Goal: Transaction & Acquisition: Purchase product/service

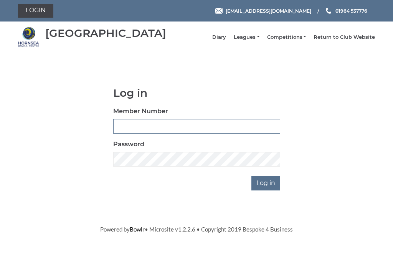
click at [213, 134] on input "Member Number" at bounding box center [196, 126] width 167 height 15
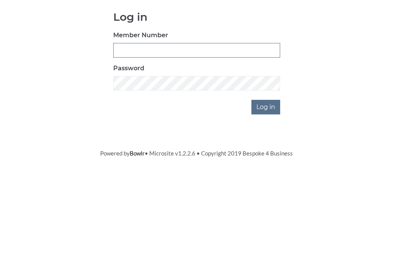
type input "😗"
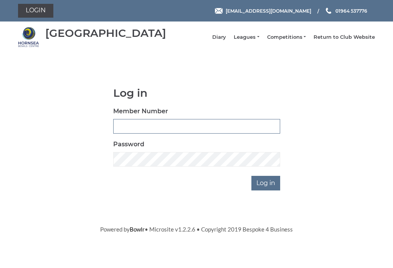
click at [160, 133] on input "Member Number" at bounding box center [196, 126] width 167 height 15
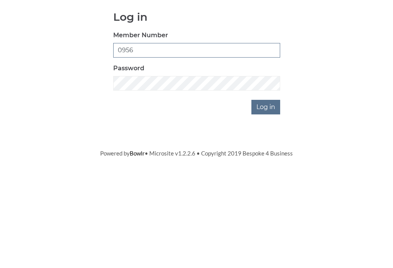
type input "0956"
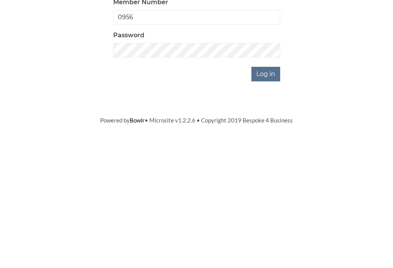
click at [278, 176] on input "Log in" at bounding box center [266, 183] width 29 height 15
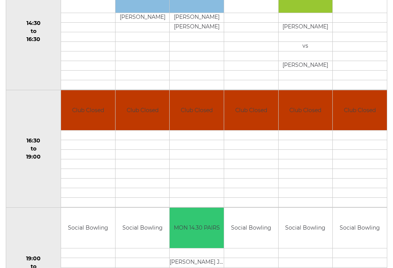
scroll to position [533, 0]
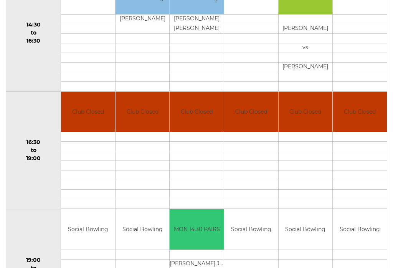
click at [328, 208] on td at bounding box center [306, 205] width 54 height 10
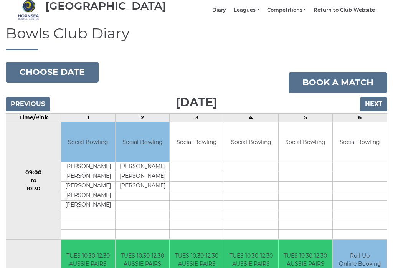
scroll to position [30, 0]
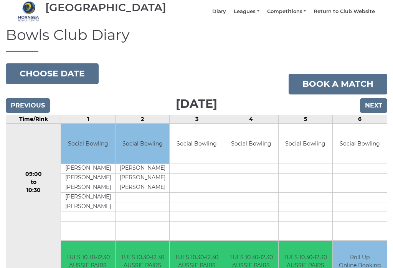
click at [62, 83] on button "Choose date" at bounding box center [52, 73] width 93 height 21
click at [170, 45] on h1 "Bowls Club Diary" at bounding box center [197, 39] width 382 height 25
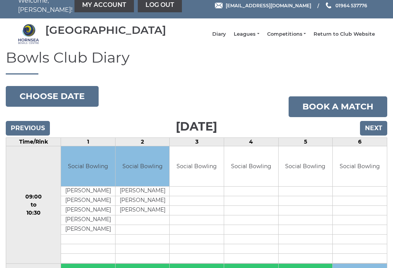
scroll to position [0, 0]
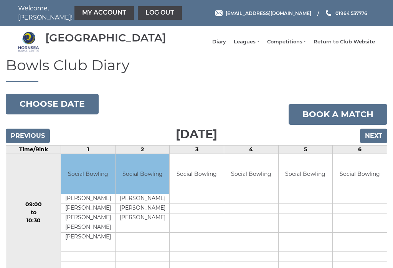
click at [96, 13] on link "My Account" at bounding box center [105, 13] width 60 height 14
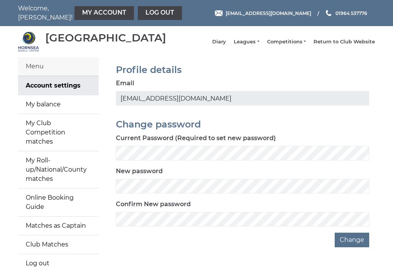
click at [50, 107] on link "My balance" at bounding box center [58, 104] width 81 height 18
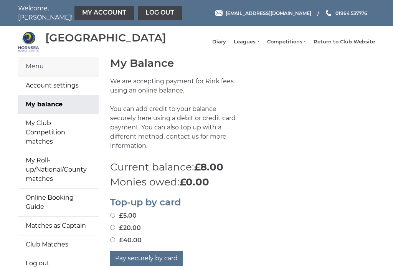
click at [121, 213] on label "£5.00" at bounding box center [123, 215] width 27 height 9
click at [115, 213] on input "£5.00" at bounding box center [112, 215] width 5 height 5
radio input "true"
click at [150, 253] on button "Pay securely by card" at bounding box center [146, 258] width 73 height 15
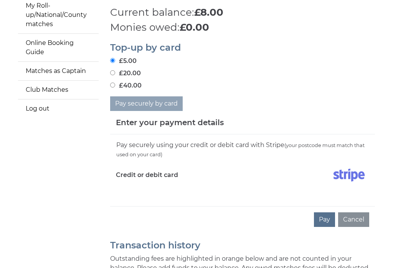
scroll to position [154, 0]
click at [330, 220] on button "Pay" at bounding box center [324, 220] width 21 height 15
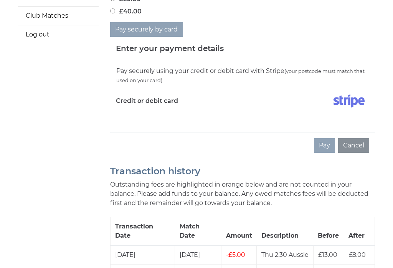
scroll to position [229, 0]
